Goal: Information Seeking & Learning: Learn about a topic

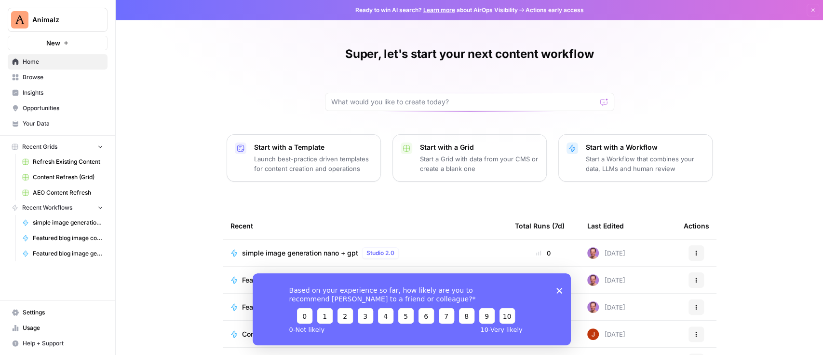
click at [45, 91] on span "Insights" at bounding box center [63, 92] width 81 height 9
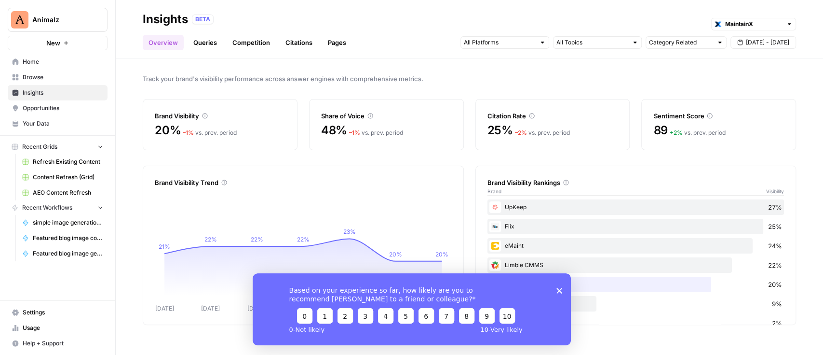
drag, startPoint x: 562, startPoint y: 289, endPoint x: 557, endPoint y: 289, distance: 4.8
click at [561, 289] on div "Based on your experience so far, how likely are you to recommend [PERSON_NAME] …" at bounding box center [411, 309] width 318 height 72
click at [557, 289] on icon "Close survey" at bounding box center [559, 290] width 6 height 6
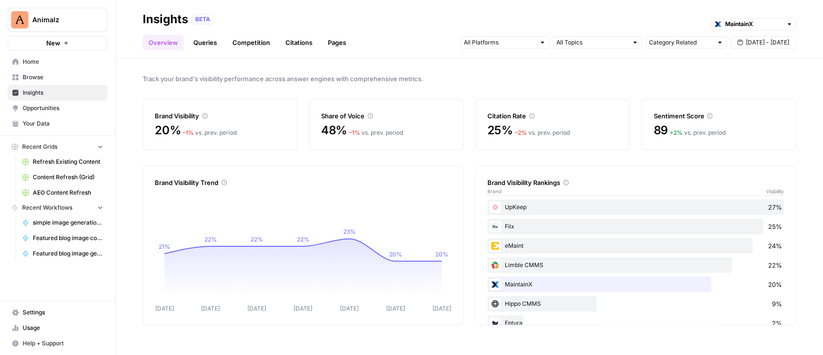
click at [205, 41] on link "Queries" at bounding box center [205, 42] width 35 height 15
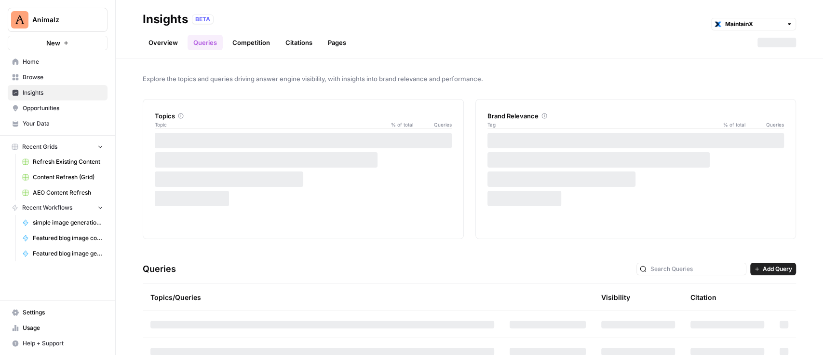
click at [763, 268] on span "Add Query" at bounding box center [777, 268] width 29 height 9
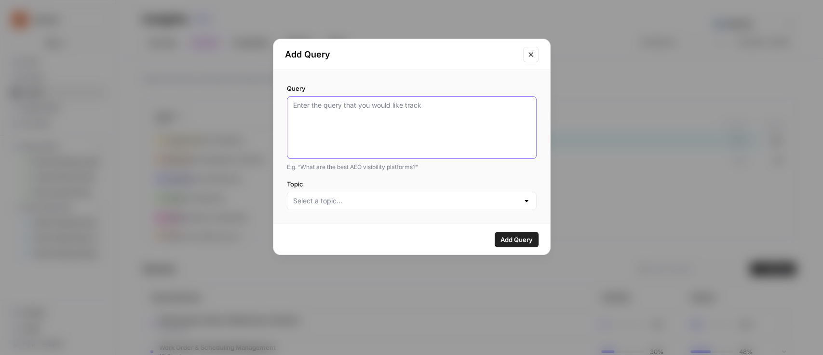
click at [353, 113] on textarea "Query" at bounding box center [411, 127] width 237 height 54
paste textarea "What is the best CMMS software?"
type textarea "What is the best CMMS software?"
click at [381, 202] on input "Topic" at bounding box center [406, 201] width 226 height 10
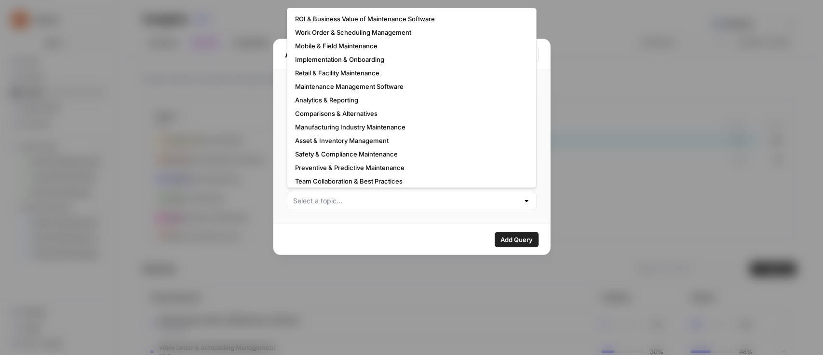
scroll to position [58, 0]
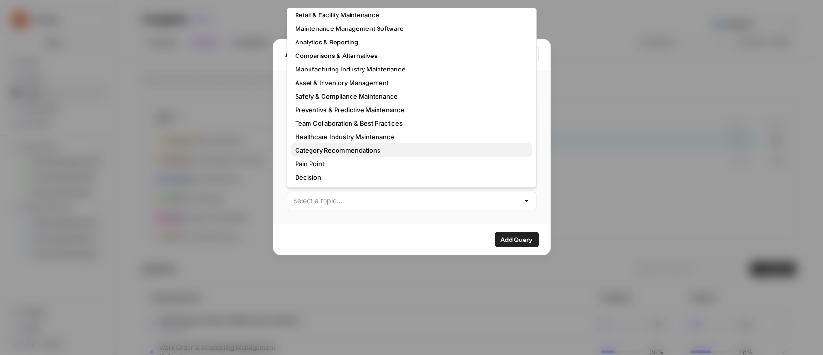
click at [347, 150] on span "Category Recommendations" at bounding box center [410, 150] width 230 height 10
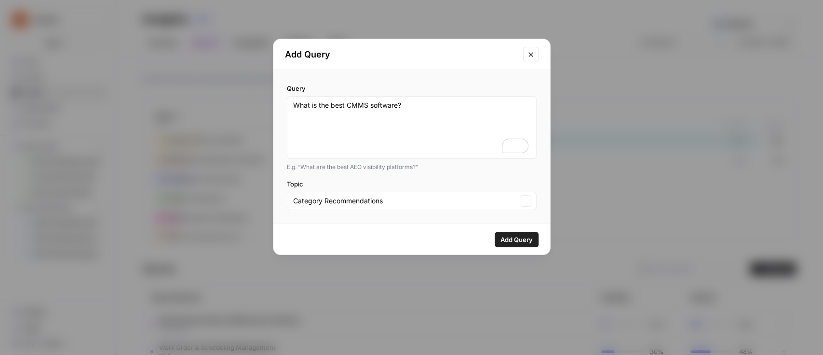
type input "Category Recommendations"
click at [516, 241] on span "Add Query" at bounding box center [517, 239] width 32 height 10
click at [396, 108] on textarea "What is the best CMMS software?" at bounding box center [411, 127] width 237 height 54
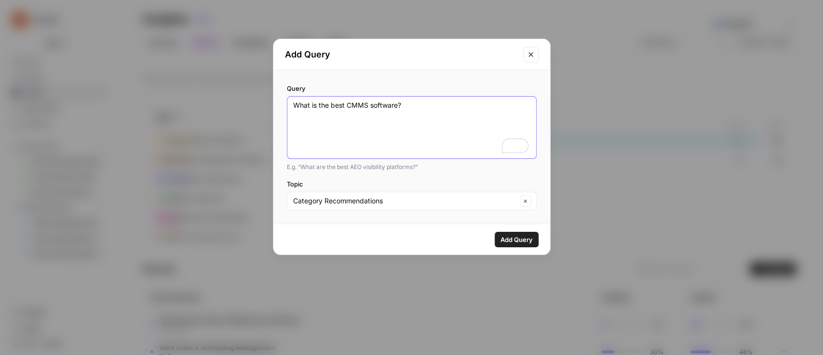
paste textarea "facility maintenance software for enterprises"
type textarea "What is the best facility maintenance software for enterprises?"
click at [514, 238] on span "Add Query" at bounding box center [517, 239] width 32 height 10
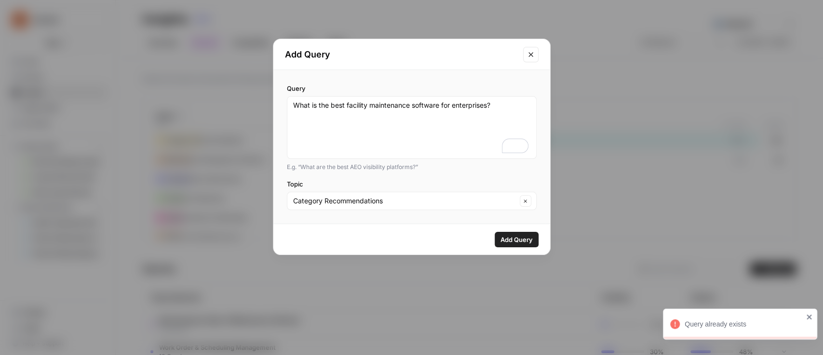
click at [523, 54] on button "Close modal" at bounding box center [530, 54] width 15 height 15
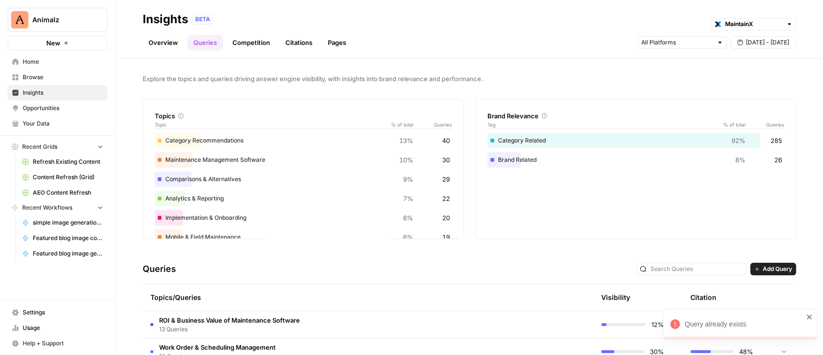
click at [813, 315] on icon "close" at bounding box center [809, 317] width 7 height 8
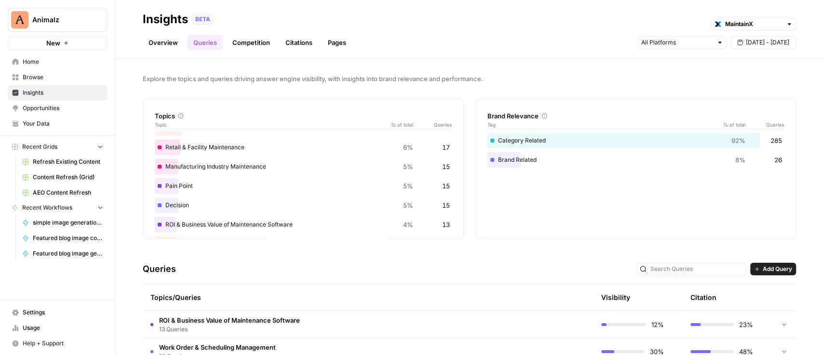
scroll to position [128, 0]
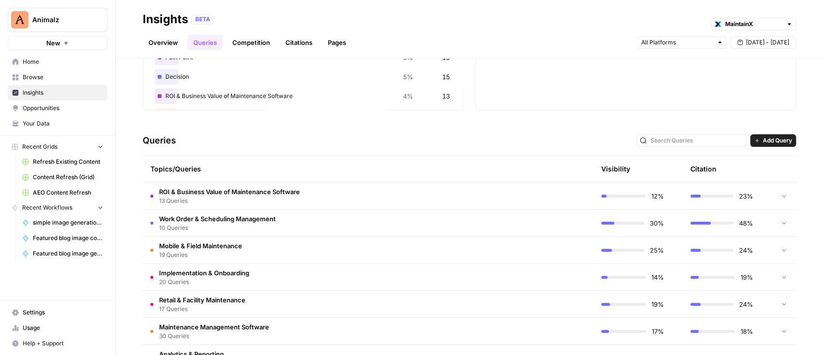
click at [334, 224] on td "Work Order & Scheduling Management 10 Queries" at bounding box center [322, 222] width 359 height 27
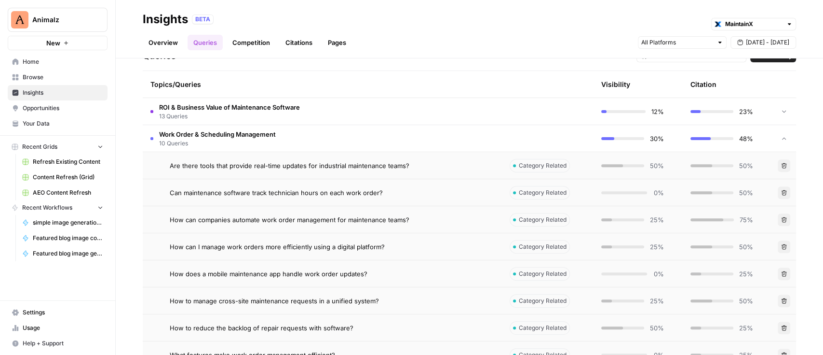
scroll to position [193, 0]
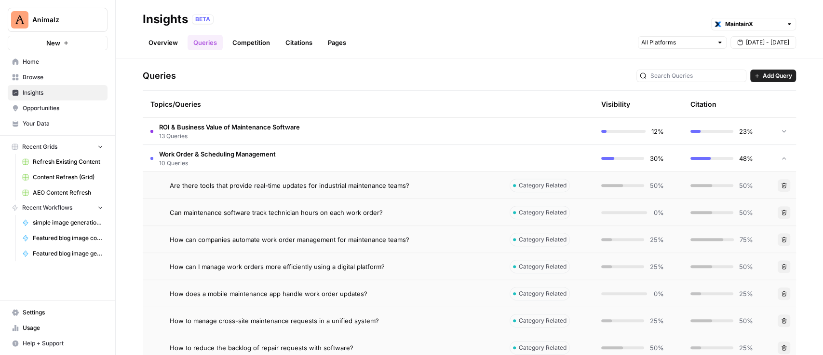
click at [286, 190] on td "Are there tools that provide real-time updates for industrial maintenance teams?" at bounding box center [322, 185] width 359 height 27
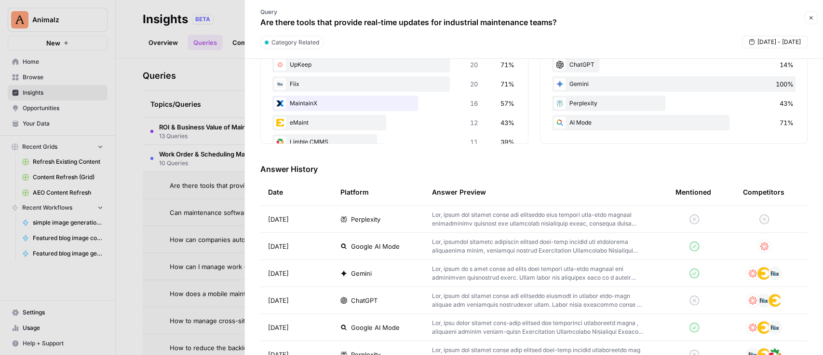
scroll to position [321, 0]
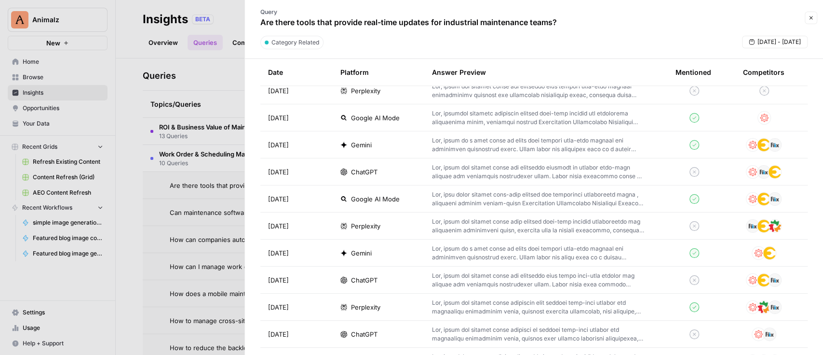
click at [471, 87] on p at bounding box center [538, 90] width 213 height 17
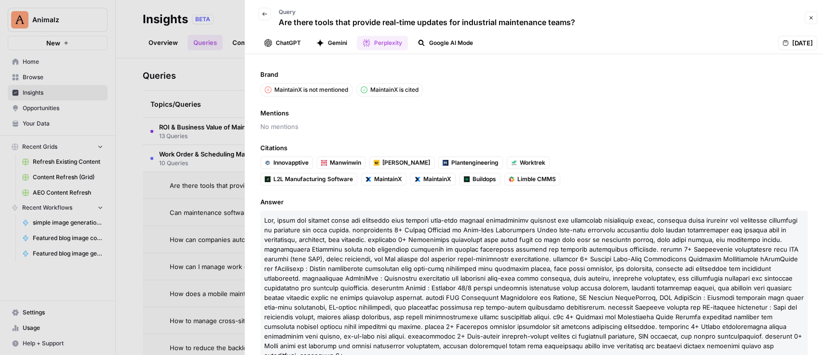
scroll to position [25, 0]
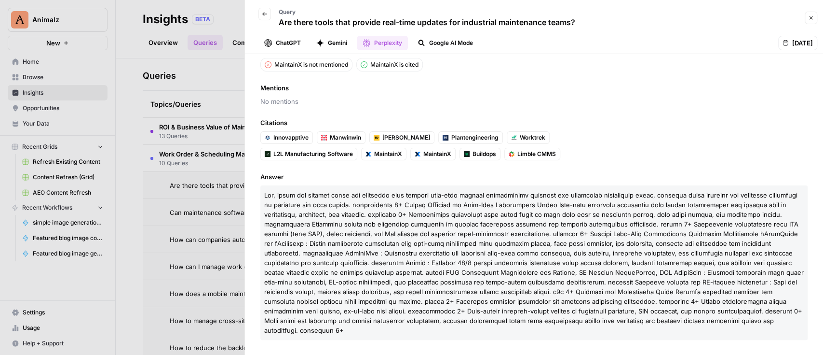
drag, startPoint x: 470, startPoint y: 339, endPoint x: 258, endPoint y: 194, distance: 256.5
click at [258, 194] on div "Brand MaintainX is not mentioned MaintainX is cited Mentions No mentions Citati…" at bounding box center [534, 204] width 578 height 301
click at [496, 172] on span "Answer" at bounding box center [533, 177] width 547 height 10
drag, startPoint x: 435, startPoint y: 328, endPoint x: 260, endPoint y: 189, distance: 223.1
click at [260, 189] on p at bounding box center [533, 262] width 547 height 154
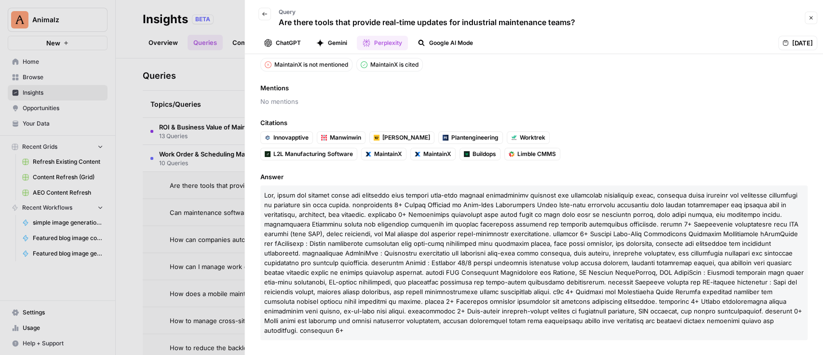
click at [411, 261] on span at bounding box center [534, 262] width 540 height 143
drag, startPoint x: 264, startPoint y: 196, endPoint x: 395, endPoint y: 205, distance: 131.0
click at [395, 205] on span at bounding box center [534, 262] width 540 height 143
drag, startPoint x: 397, startPoint y: 204, endPoint x: 446, endPoint y: 203, distance: 48.7
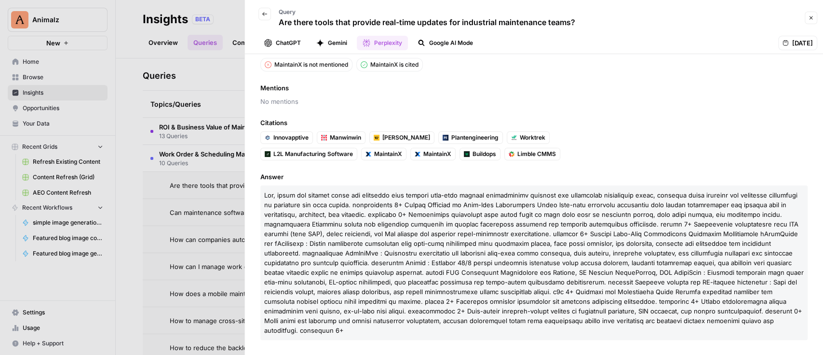
click at [446, 203] on span at bounding box center [534, 262] width 540 height 143
click at [448, 204] on span at bounding box center [534, 262] width 540 height 143
drag, startPoint x: 398, startPoint y: 205, endPoint x: 443, endPoint y: 203, distance: 44.9
click at [443, 203] on span at bounding box center [534, 262] width 540 height 143
drag, startPoint x: 460, startPoint y: 212, endPoint x: 502, endPoint y: 215, distance: 42.0
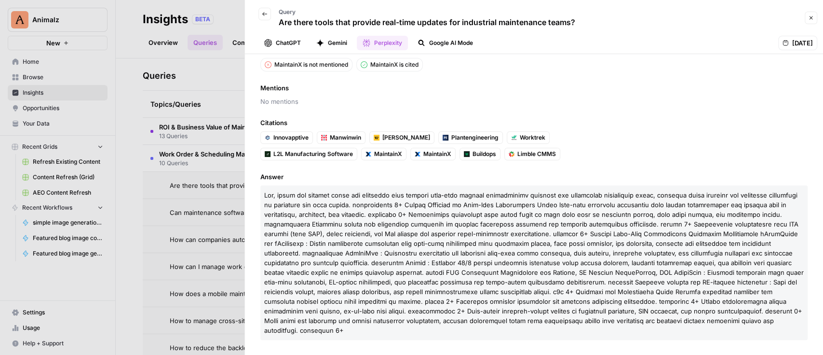
click at [502, 215] on span at bounding box center [534, 262] width 540 height 143
drag, startPoint x: 468, startPoint y: 217, endPoint x: 461, endPoint y: 217, distance: 6.8
click at [468, 218] on p at bounding box center [533, 262] width 547 height 154
click at [424, 215] on span at bounding box center [534, 262] width 540 height 143
drag, startPoint x: 424, startPoint y: 215, endPoint x: 455, endPoint y: 211, distance: 31.1
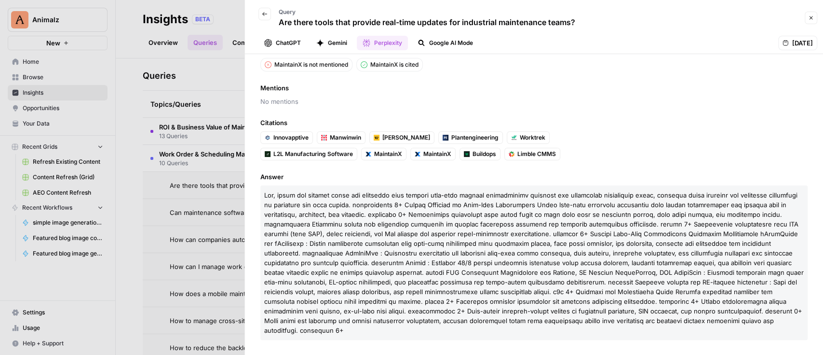
click at [455, 211] on span at bounding box center [534, 262] width 540 height 143
drag, startPoint x: 424, startPoint y: 332, endPoint x: 260, endPoint y: 195, distance: 213.7
click at [260, 195] on div "Brand MaintainX is not mentioned MaintainX is cited Mentions No mentions Citati…" at bounding box center [534, 204] width 578 height 301
click at [428, 203] on span at bounding box center [534, 262] width 540 height 143
drag, startPoint x: 396, startPoint y: 203, endPoint x: 449, endPoint y: 205, distance: 52.6
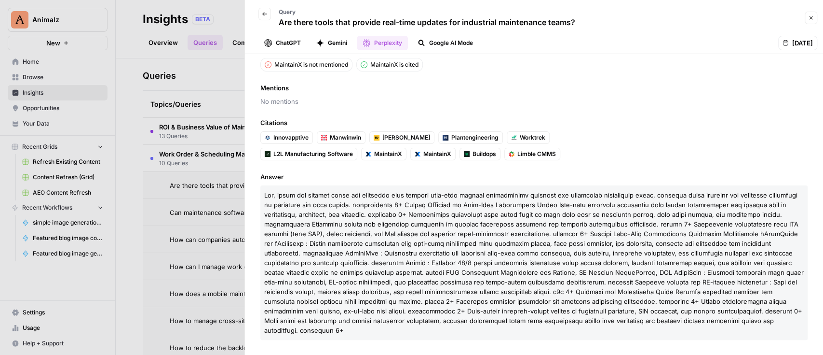
click at [449, 205] on span at bounding box center [534, 262] width 540 height 143
click at [542, 185] on p at bounding box center [533, 262] width 547 height 154
click at [264, 15] on icon "button" at bounding box center [265, 14] width 6 height 6
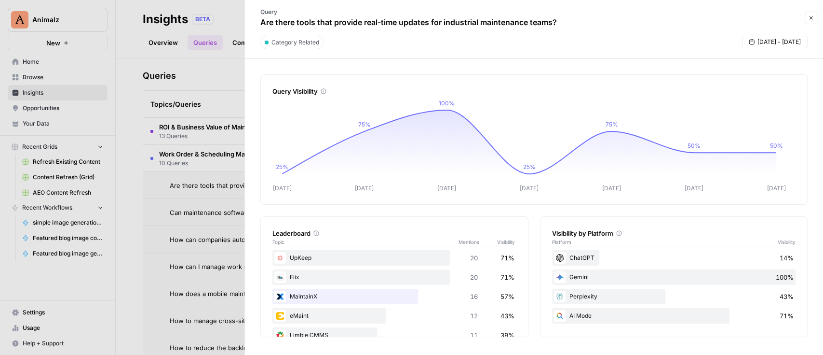
click at [222, 59] on div at bounding box center [411, 177] width 823 height 355
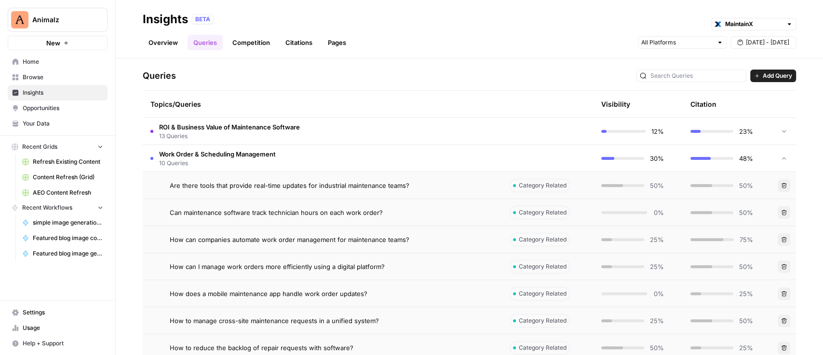
click at [185, 155] on span "Work Order & Scheduling Management" at bounding box center [217, 154] width 117 height 10
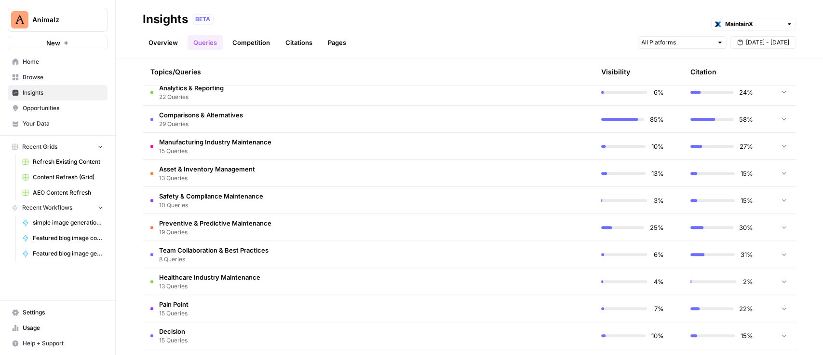
scroll to position [430, 0]
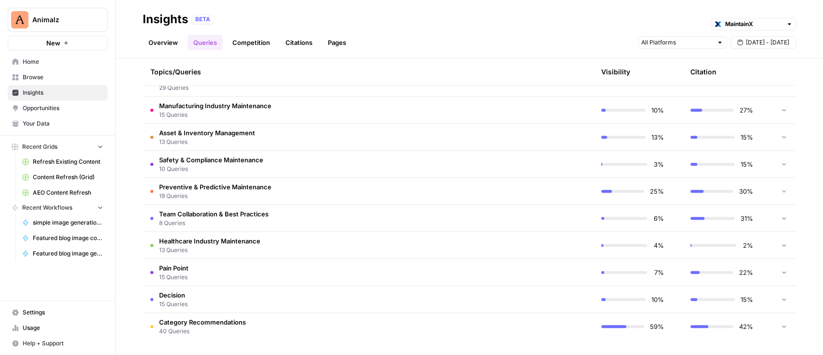
click at [249, 239] on span "Healthcare Industry Maintenance" at bounding box center [209, 241] width 101 height 10
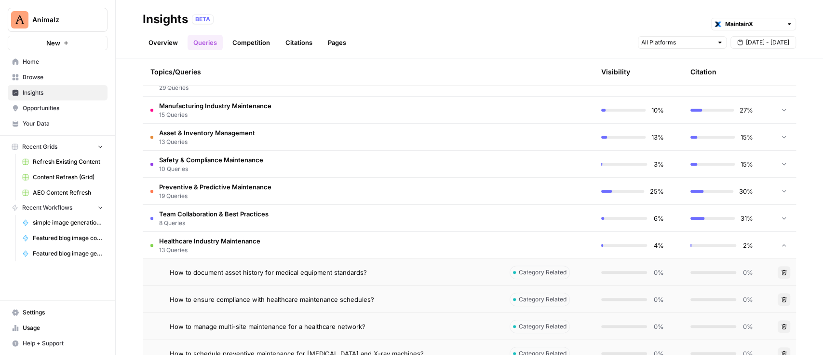
click at [289, 273] on span "How to document asset history for medical equipment standards?" at bounding box center [268, 272] width 197 height 10
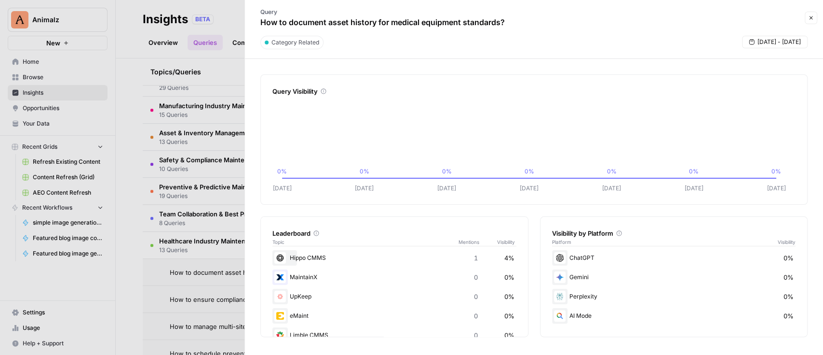
click at [807, 15] on button "Close" at bounding box center [811, 18] width 13 height 13
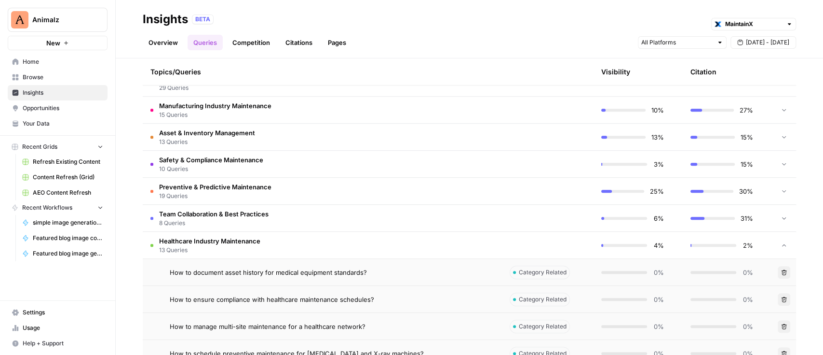
click at [63, 116] on link "Your Data" at bounding box center [58, 123] width 100 height 15
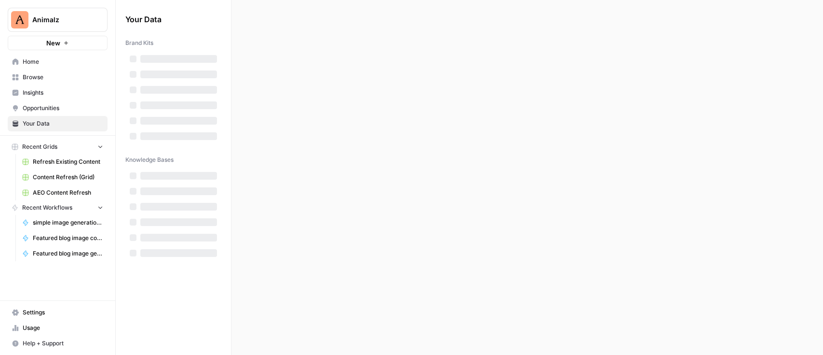
click at [66, 108] on span "Opportunities" at bounding box center [63, 108] width 81 height 9
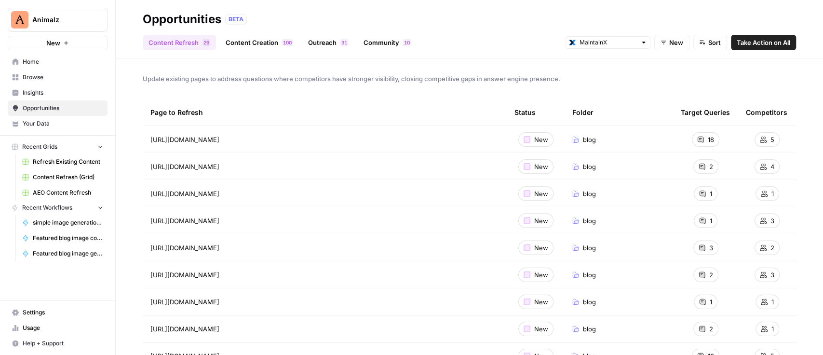
click at [521, 137] on div "New" at bounding box center [536, 139] width 35 height 14
